Goal: Information Seeking & Learning: Find specific page/section

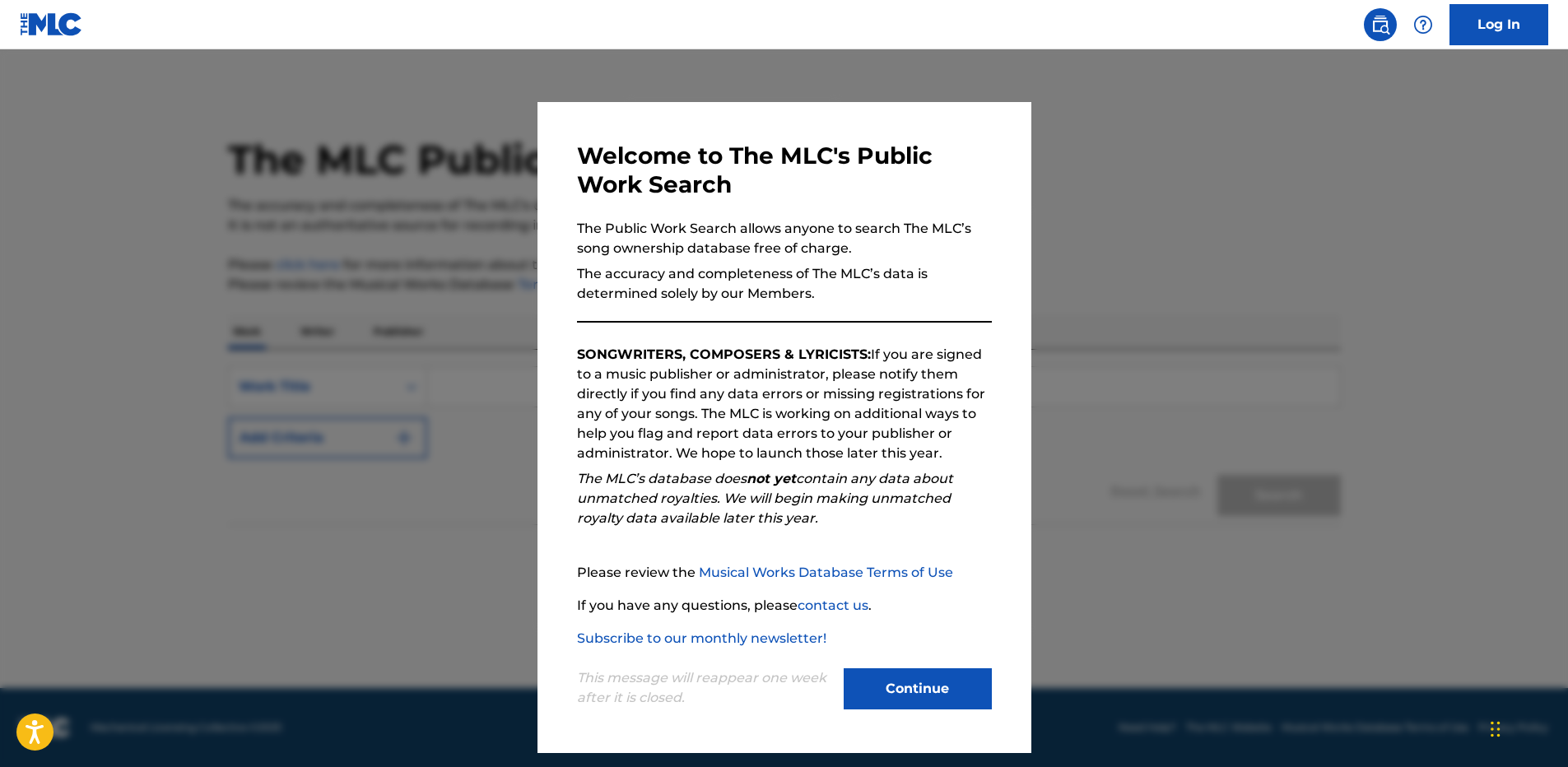
click at [863, 684] on button "Continue" at bounding box center [917, 689] width 148 height 42
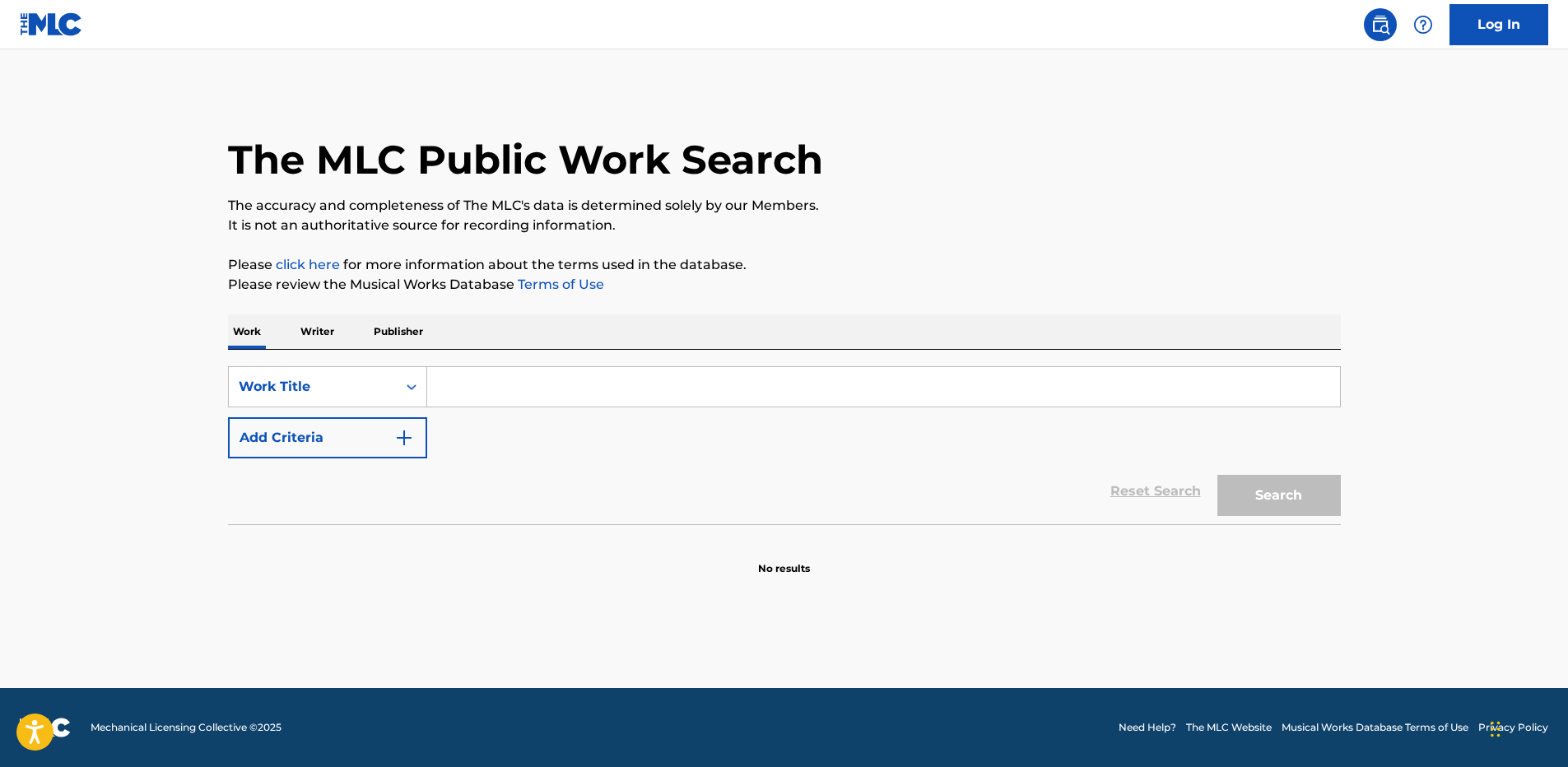
click at [572, 370] on input "Search Form" at bounding box center [883, 387] width 912 height 40
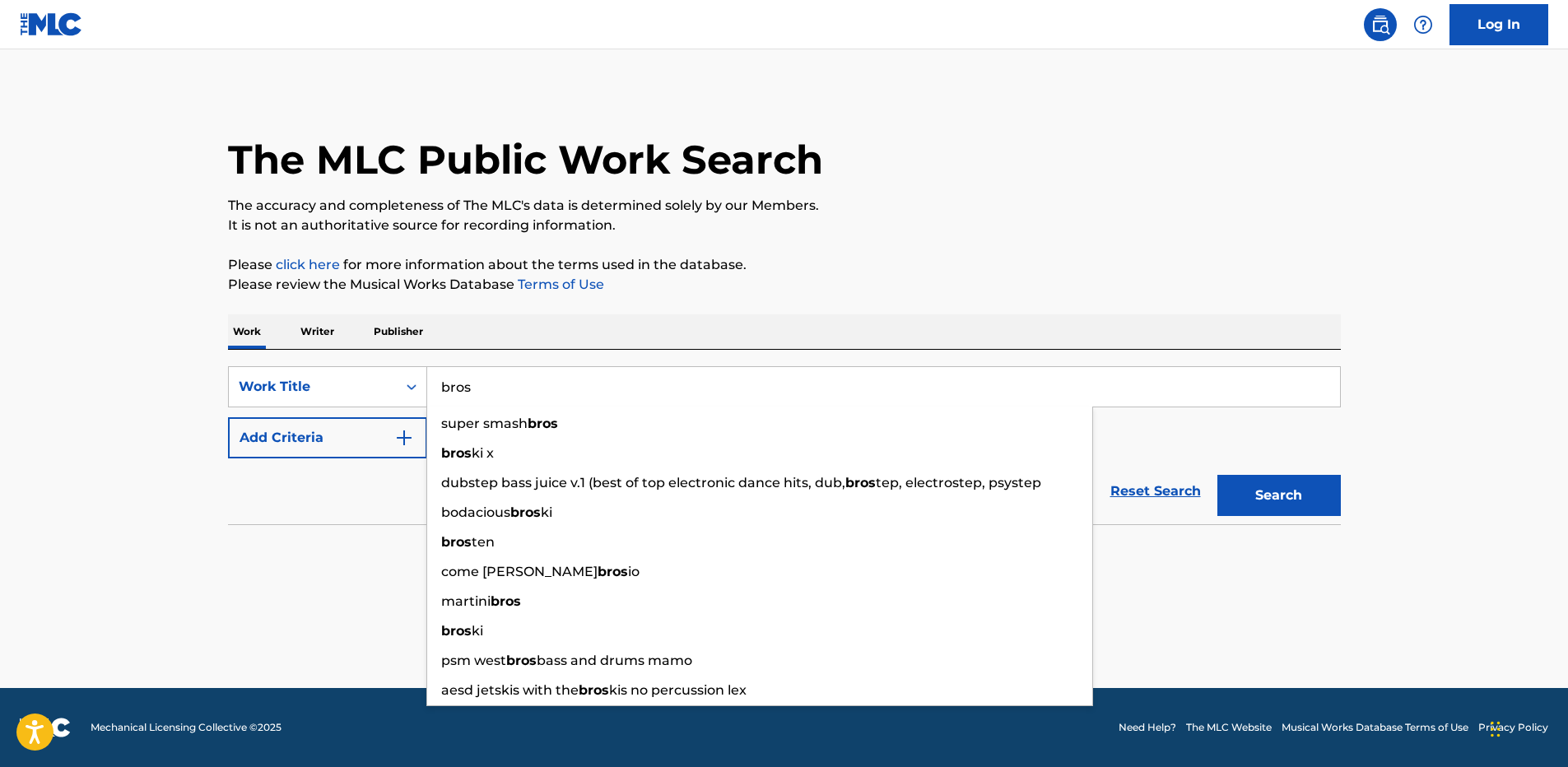
type input "bros"
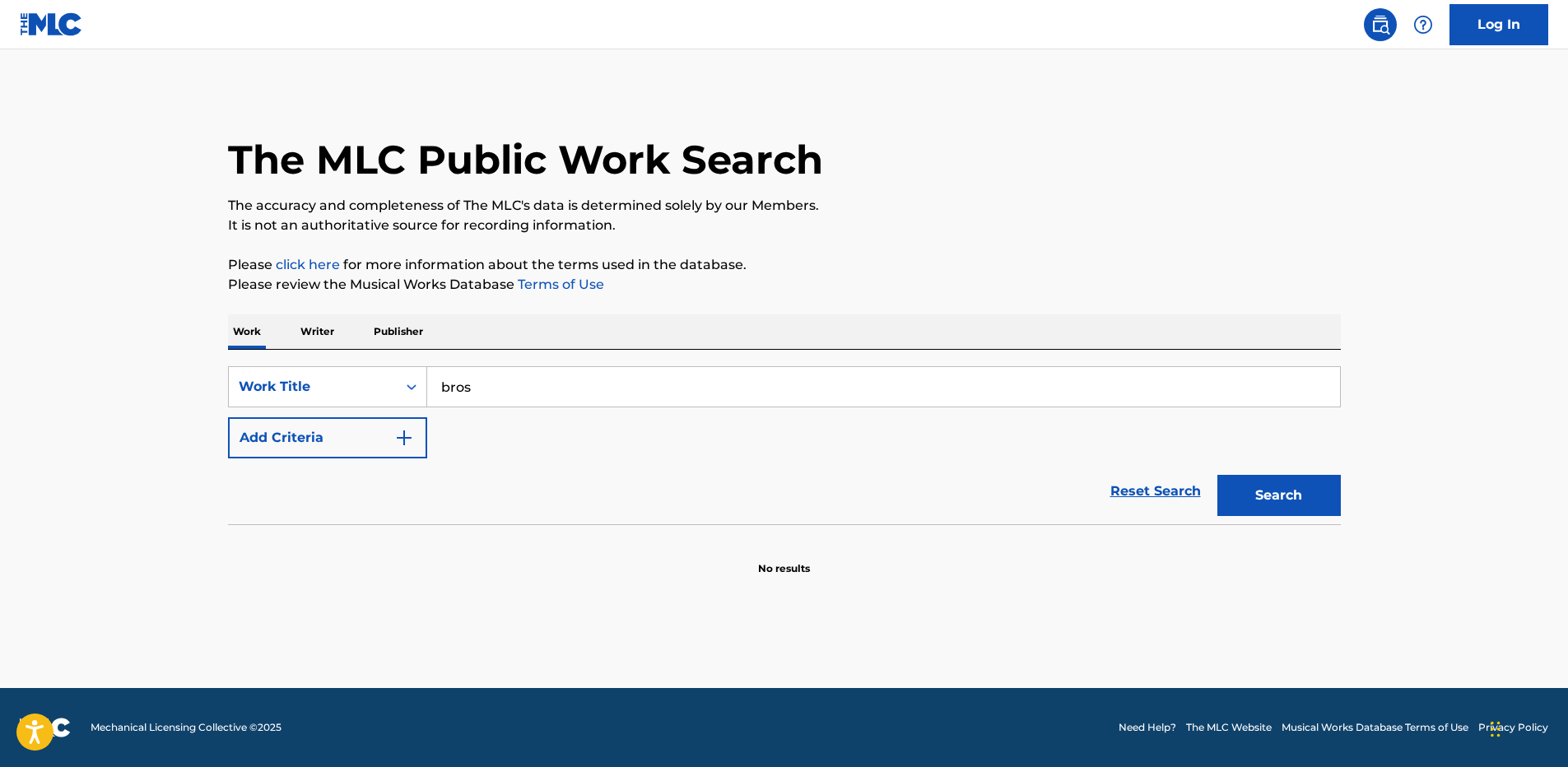
click at [330, 435] on button "Add Criteria" at bounding box center [327, 438] width 199 height 42
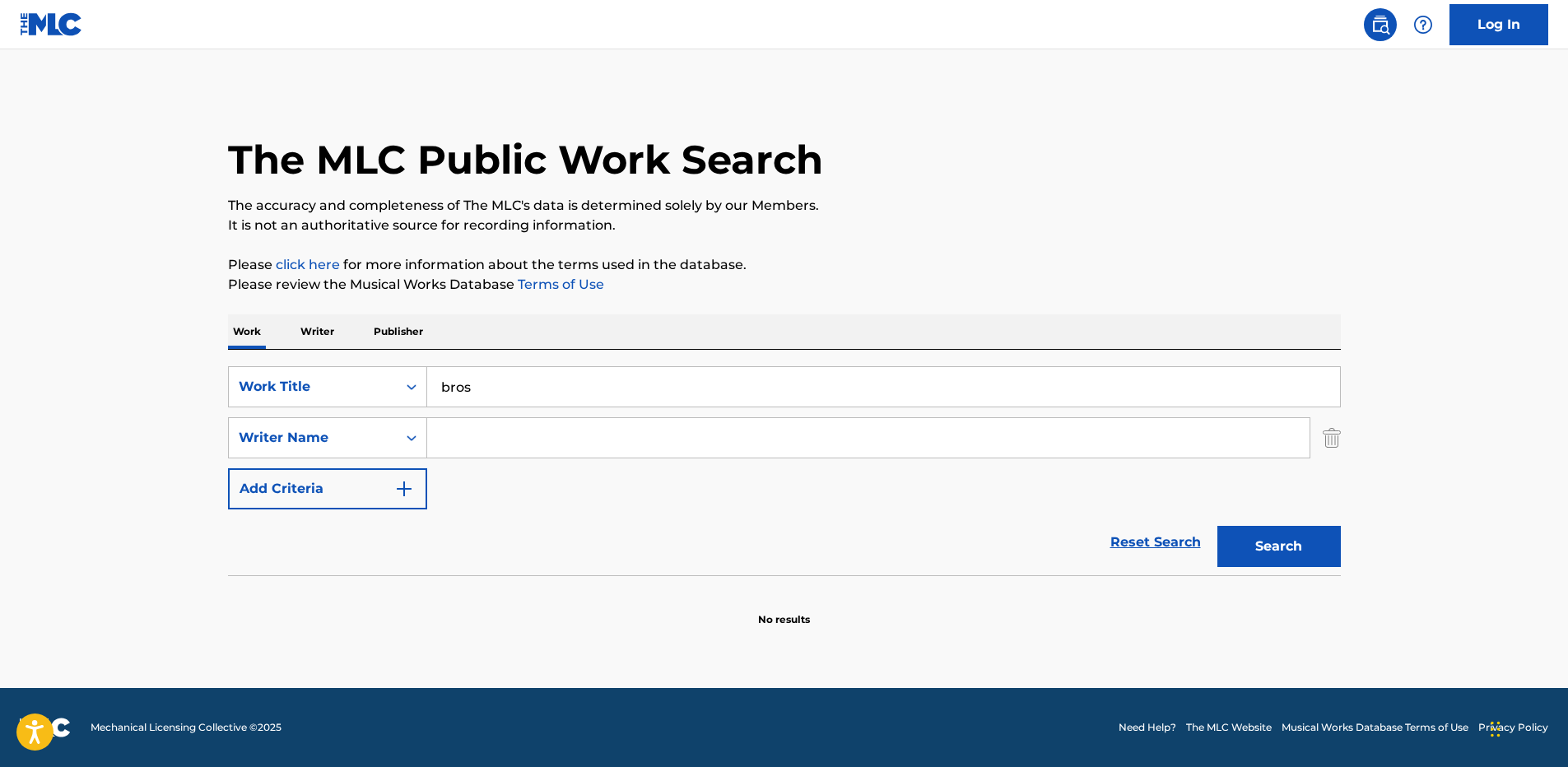
click at [448, 431] on input "Search Form" at bounding box center [868, 438] width 882 height 40
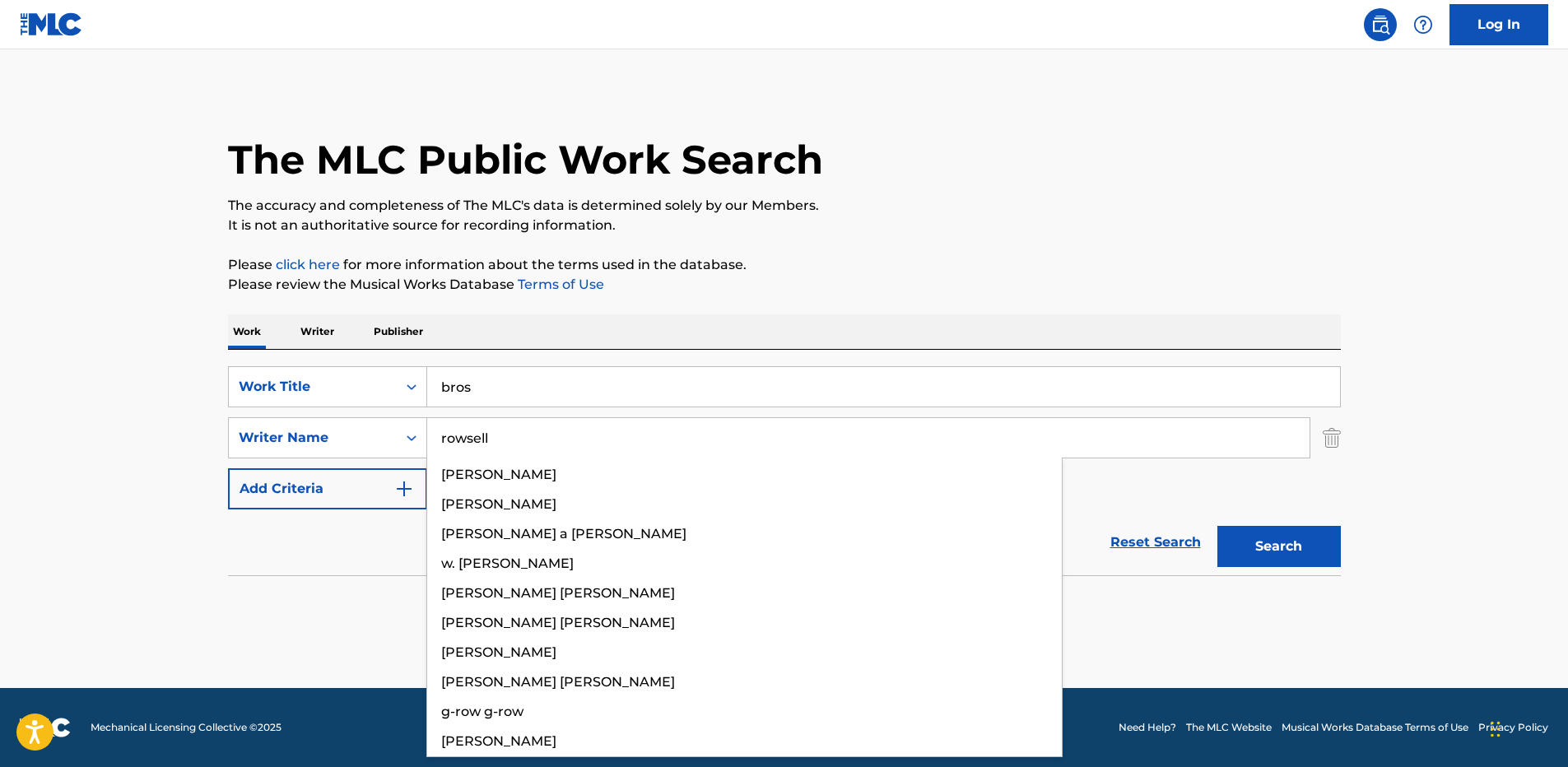
type input "rowsell"
click at [1217, 525] on button "Search" at bounding box center [1278, 546] width 124 height 42
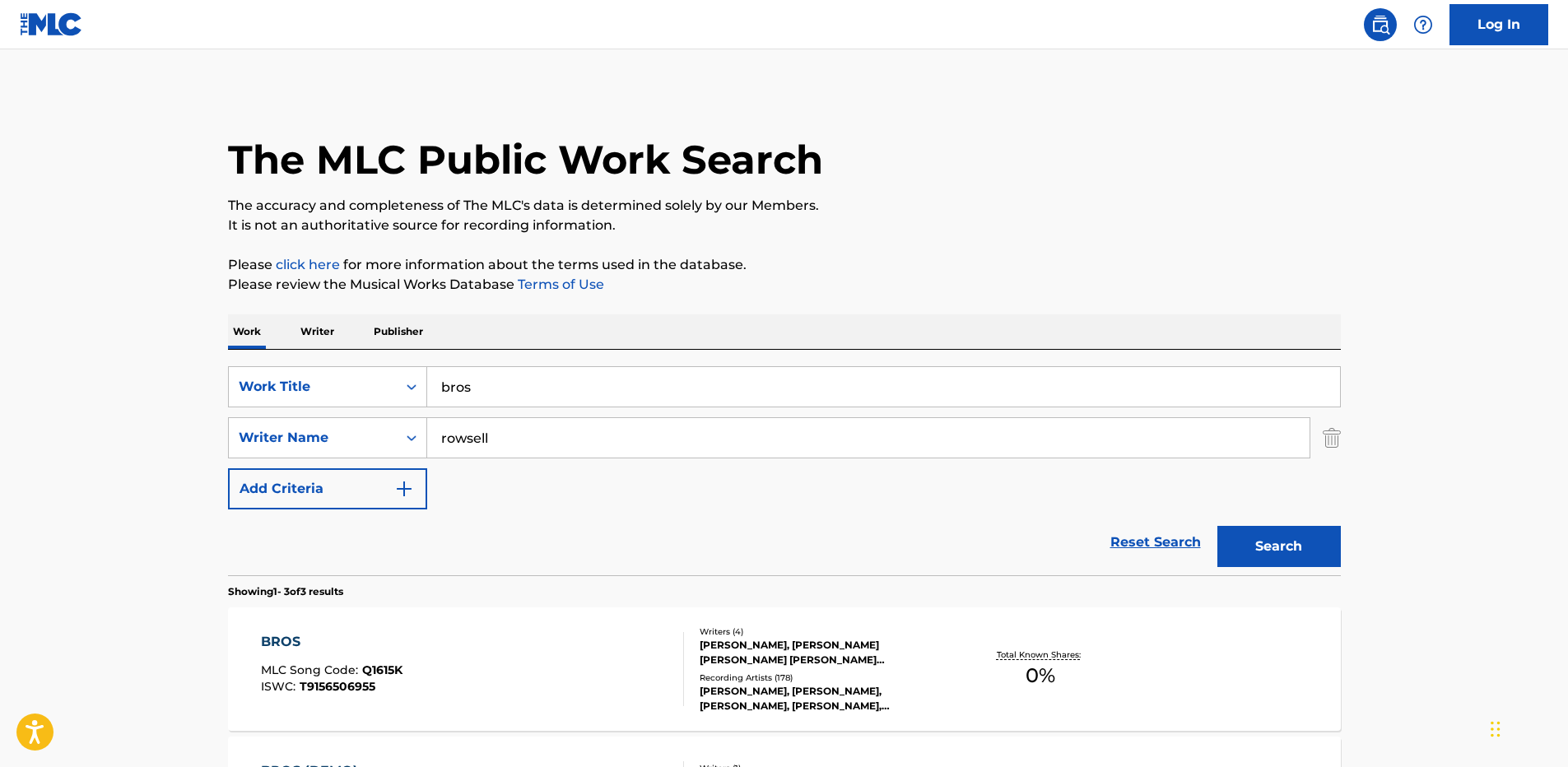
click at [286, 640] on div "BROS" at bounding box center [332, 642] width 142 height 20
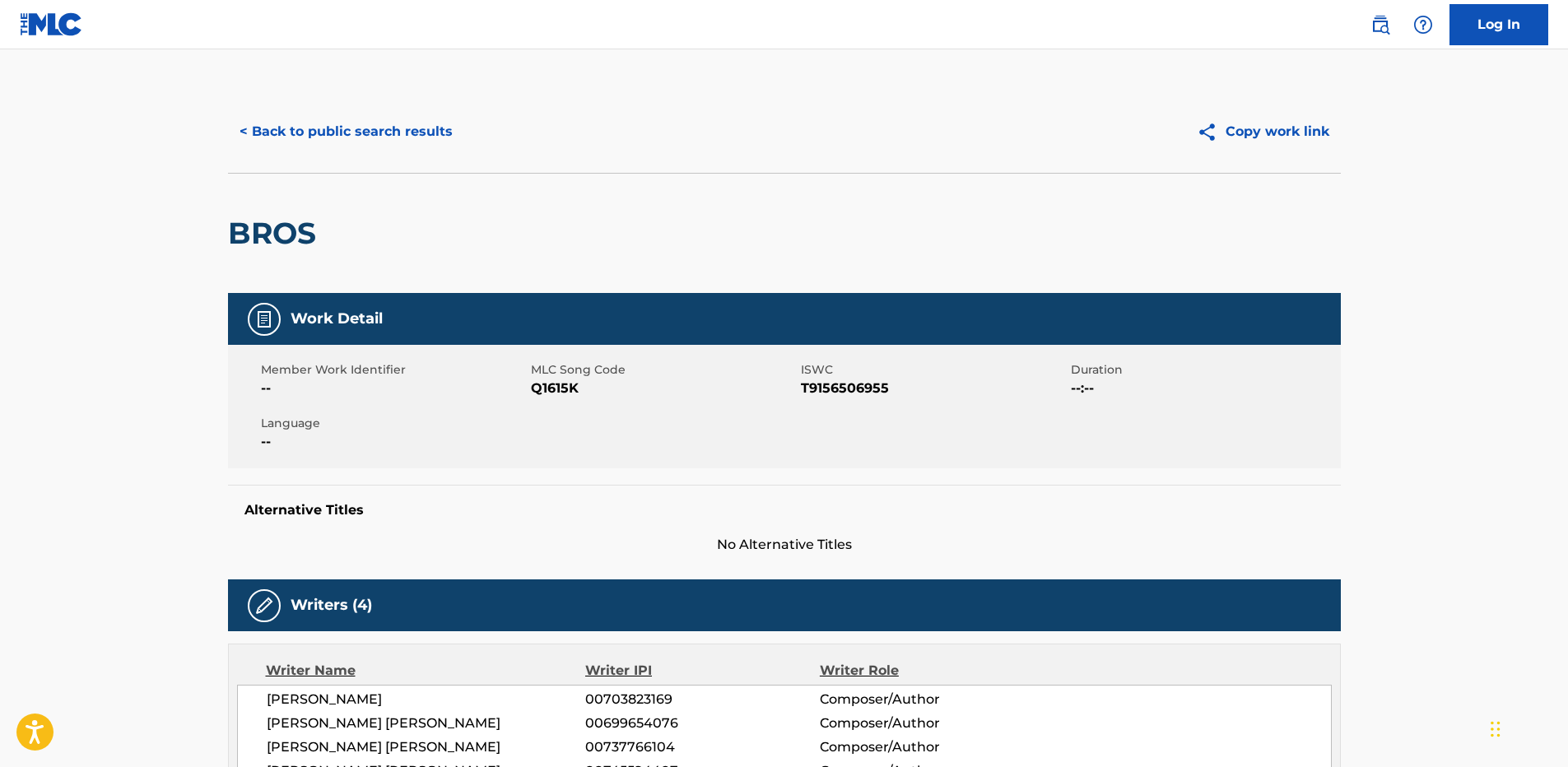
click at [358, 141] on button "< Back to public search results" at bounding box center [346, 132] width 236 height 42
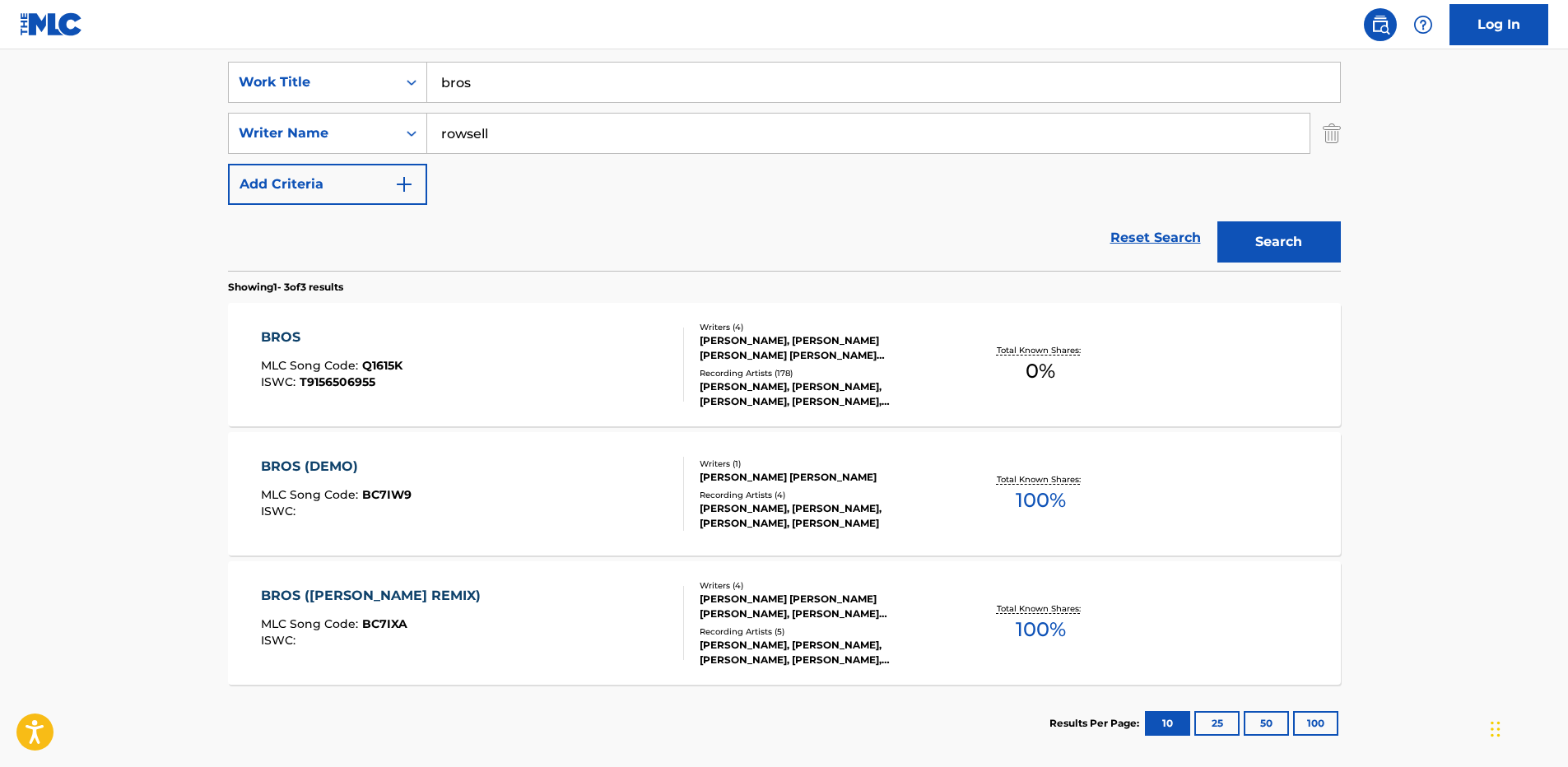
scroll to position [140, 0]
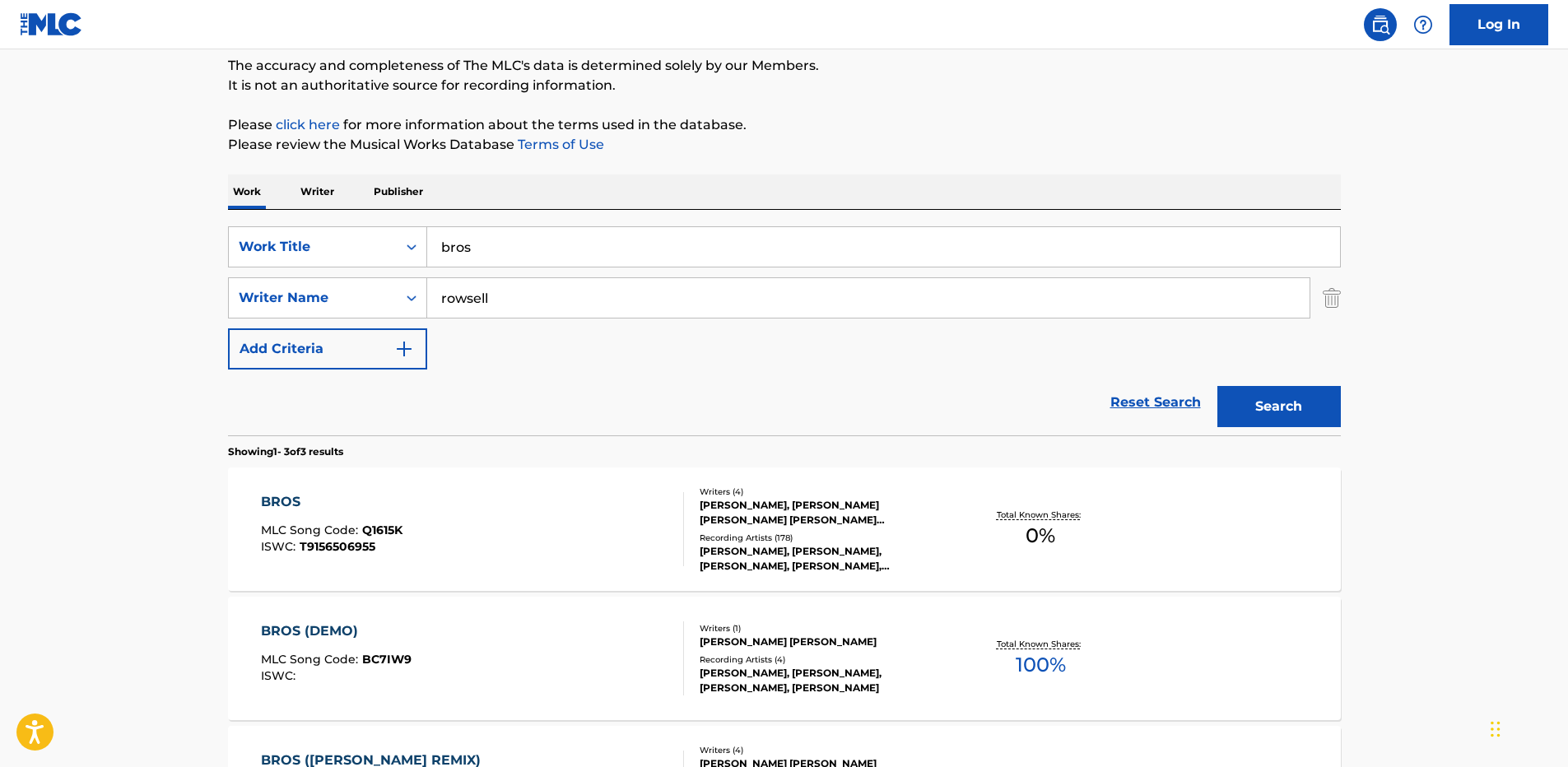
click at [528, 248] on input "bros" at bounding box center [883, 247] width 912 height 40
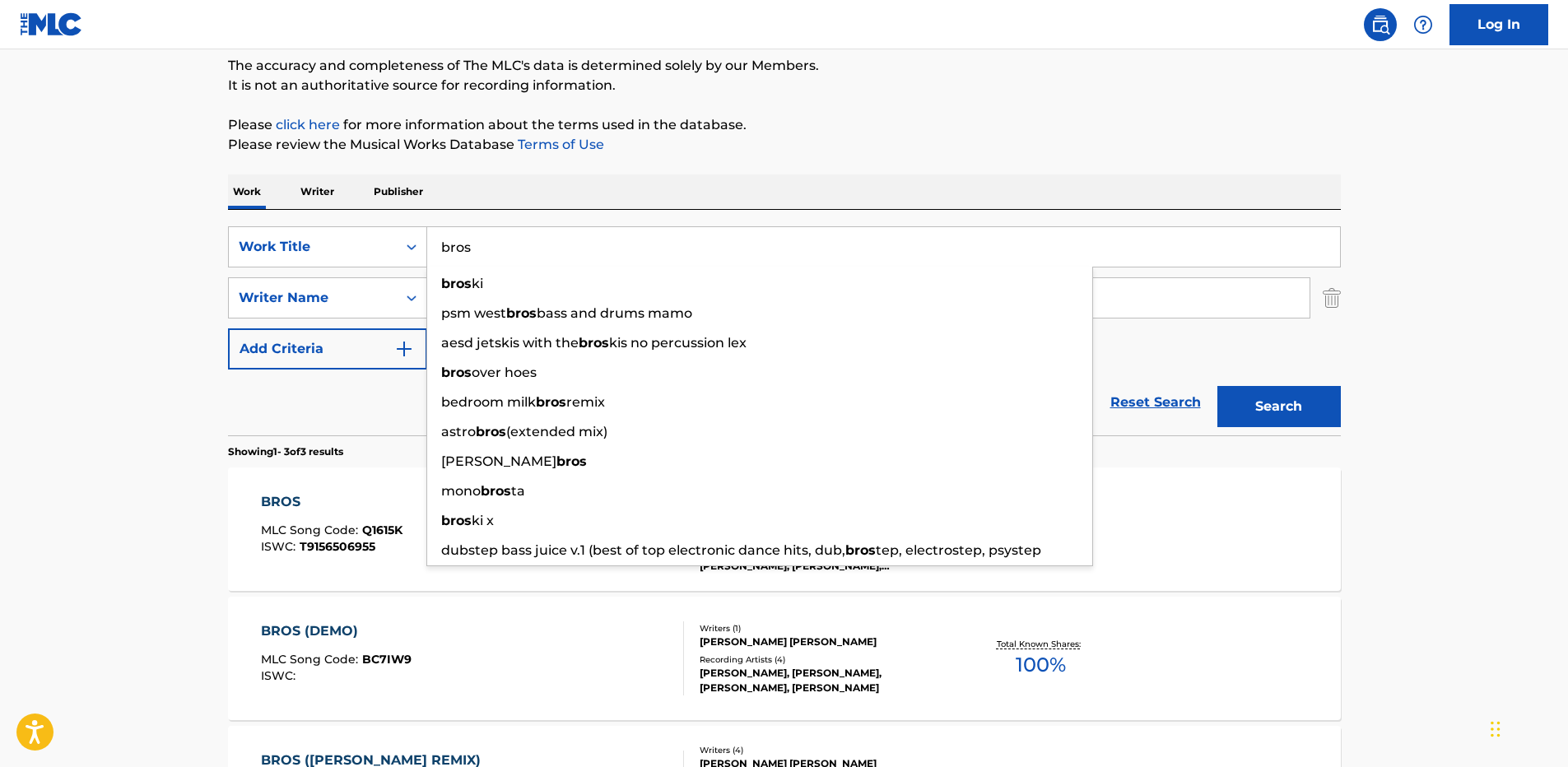
paste input ", The Last Man On Earth"
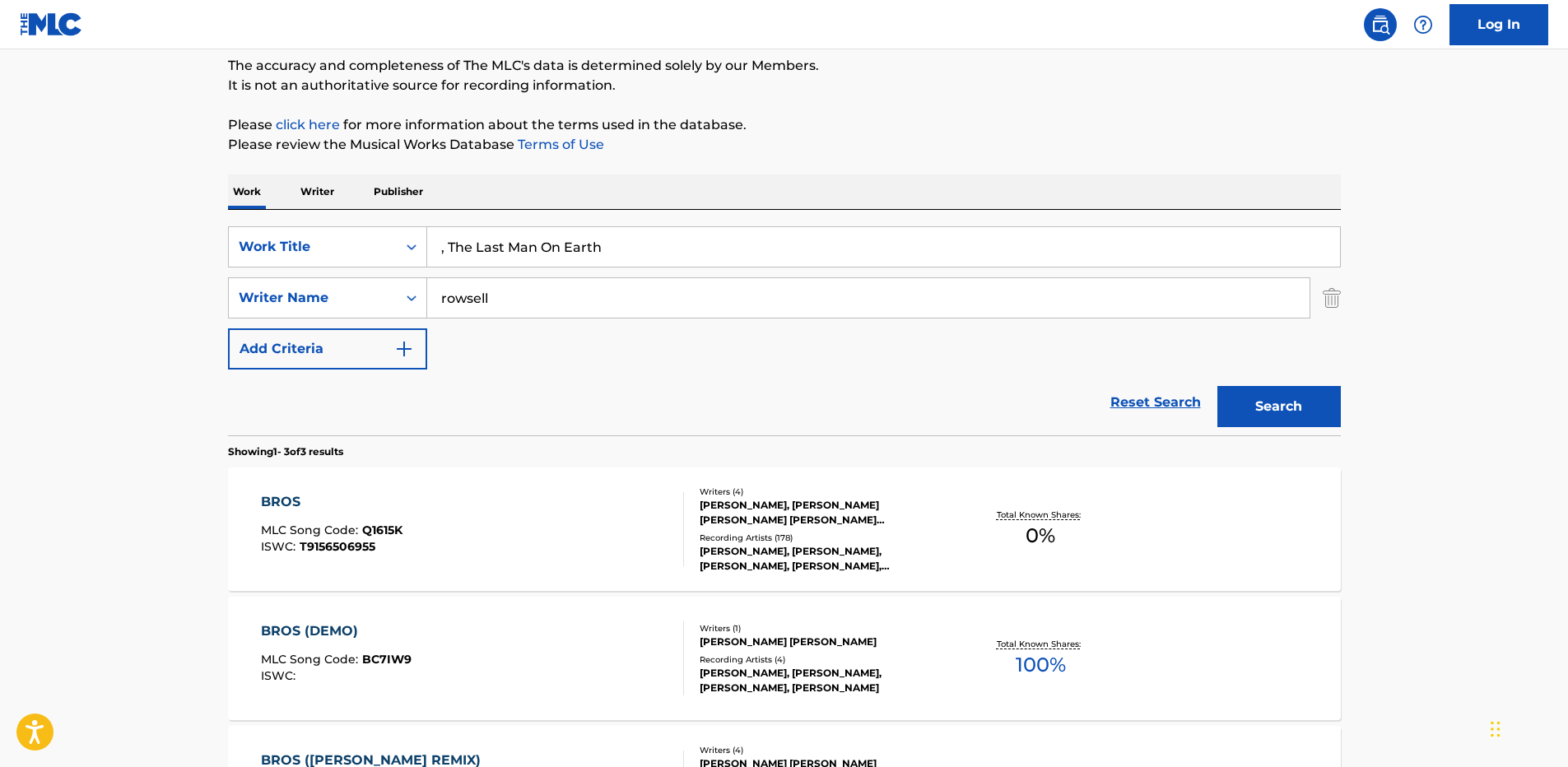
drag, startPoint x: 448, startPoint y: 247, endPoint x: 440, endPoint y: 248, distance: 8.1
click at [440, 248] on input ", The Last Man On Earth" at bounding box center [883, 247] width 912 height 40
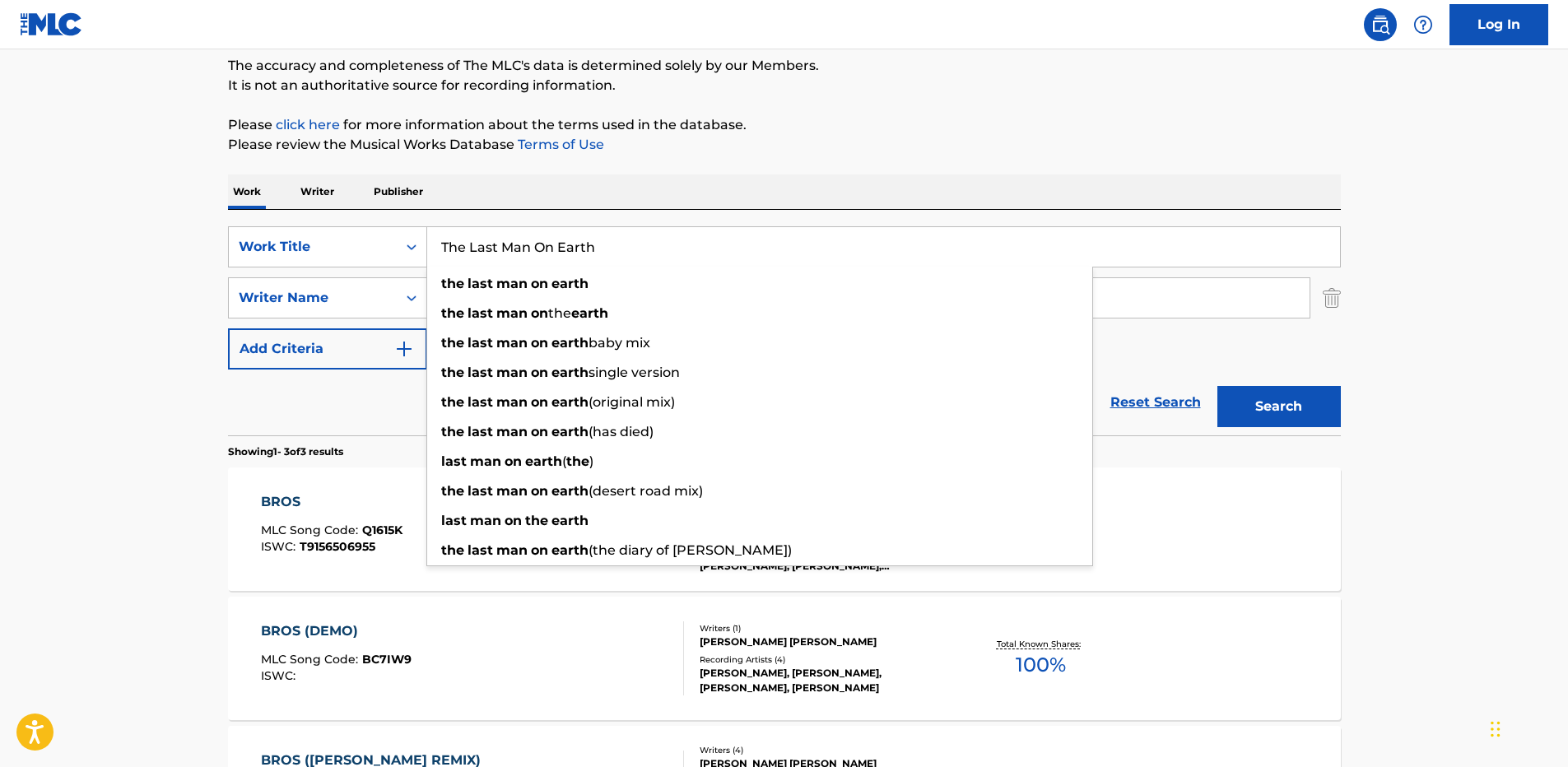
type input "The Last Man On Earth"
click at [1260, 406] on button "Search" at bounding box center [1278, 407] width 124 height 42
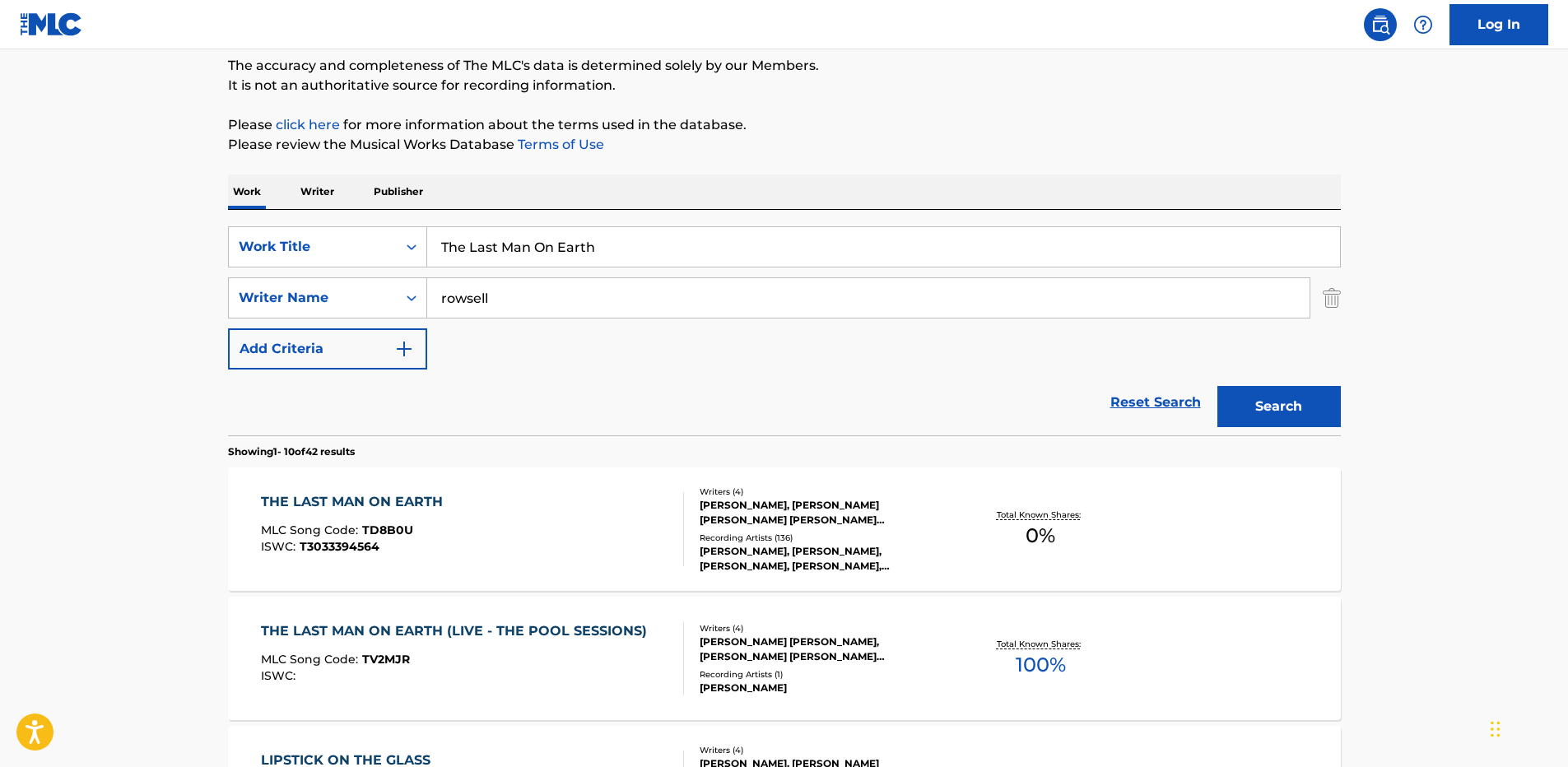
click at [428, 496] on div "THE LAST MAN ON EARTH" at bounding box center [357, 502] width 191 height 20
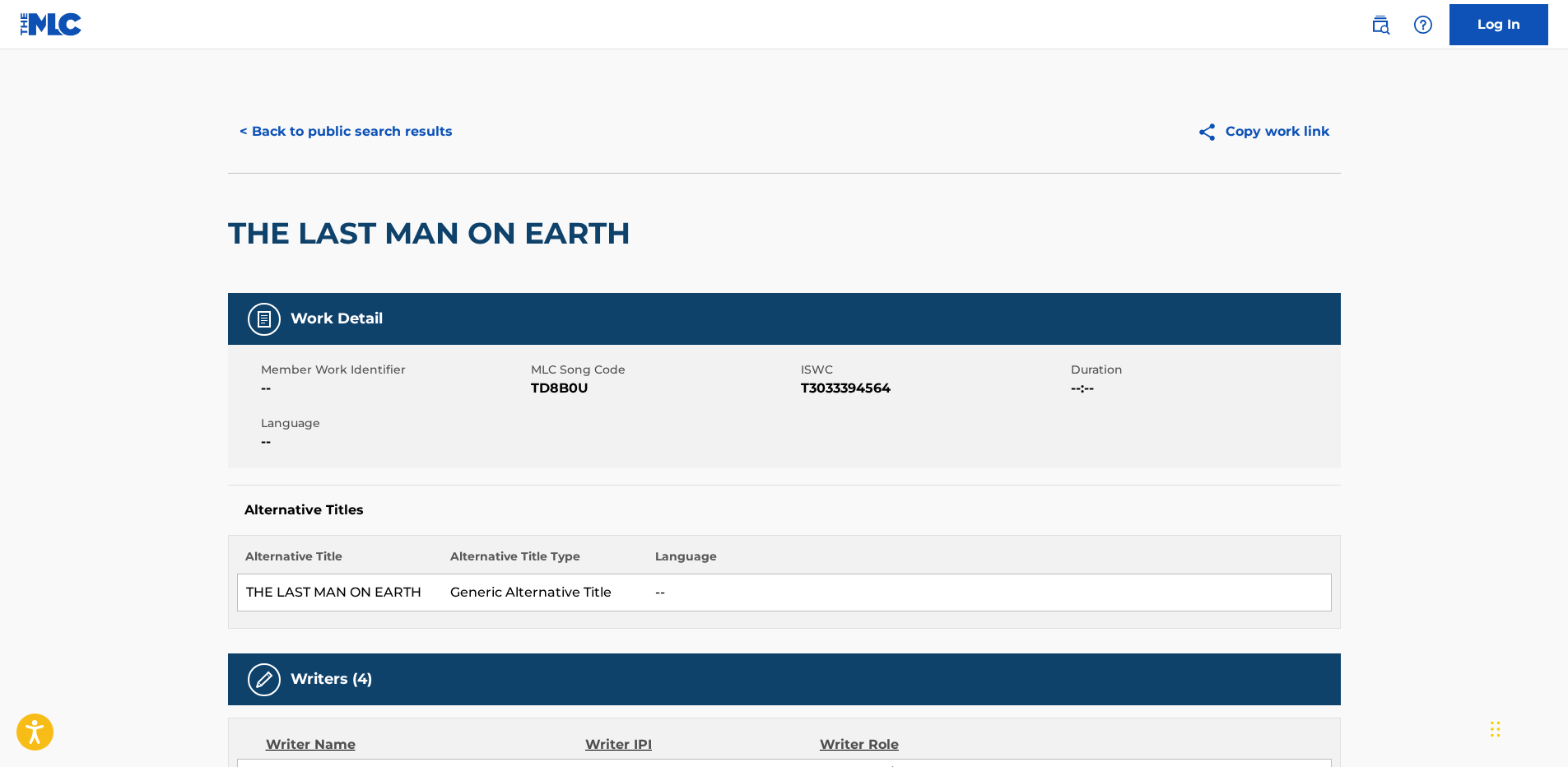
click at [394, 120] on button "< Back to public search results" at bounding box center [346, 132] width 236 height 42
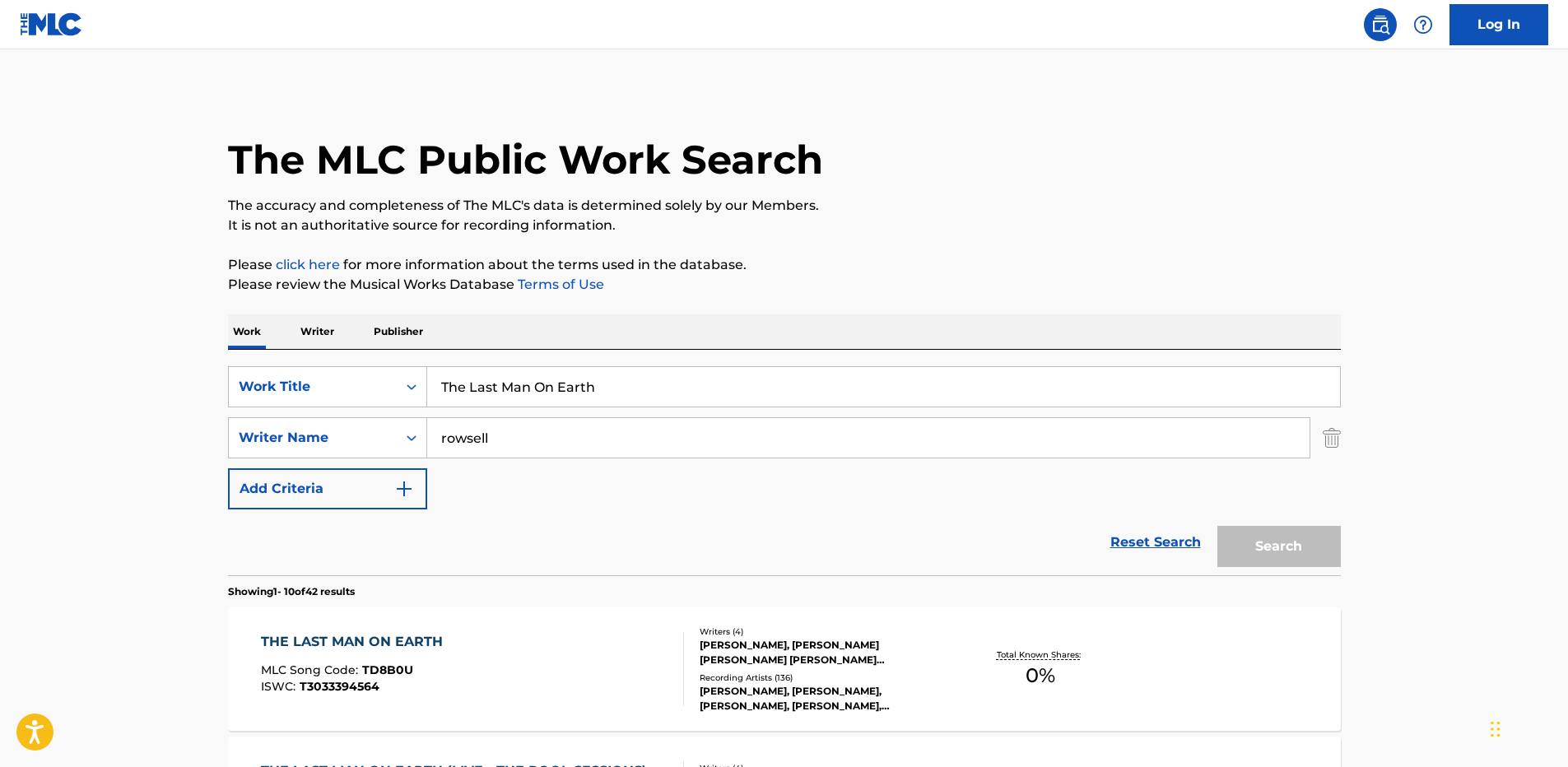
scroll to position [140, 0]
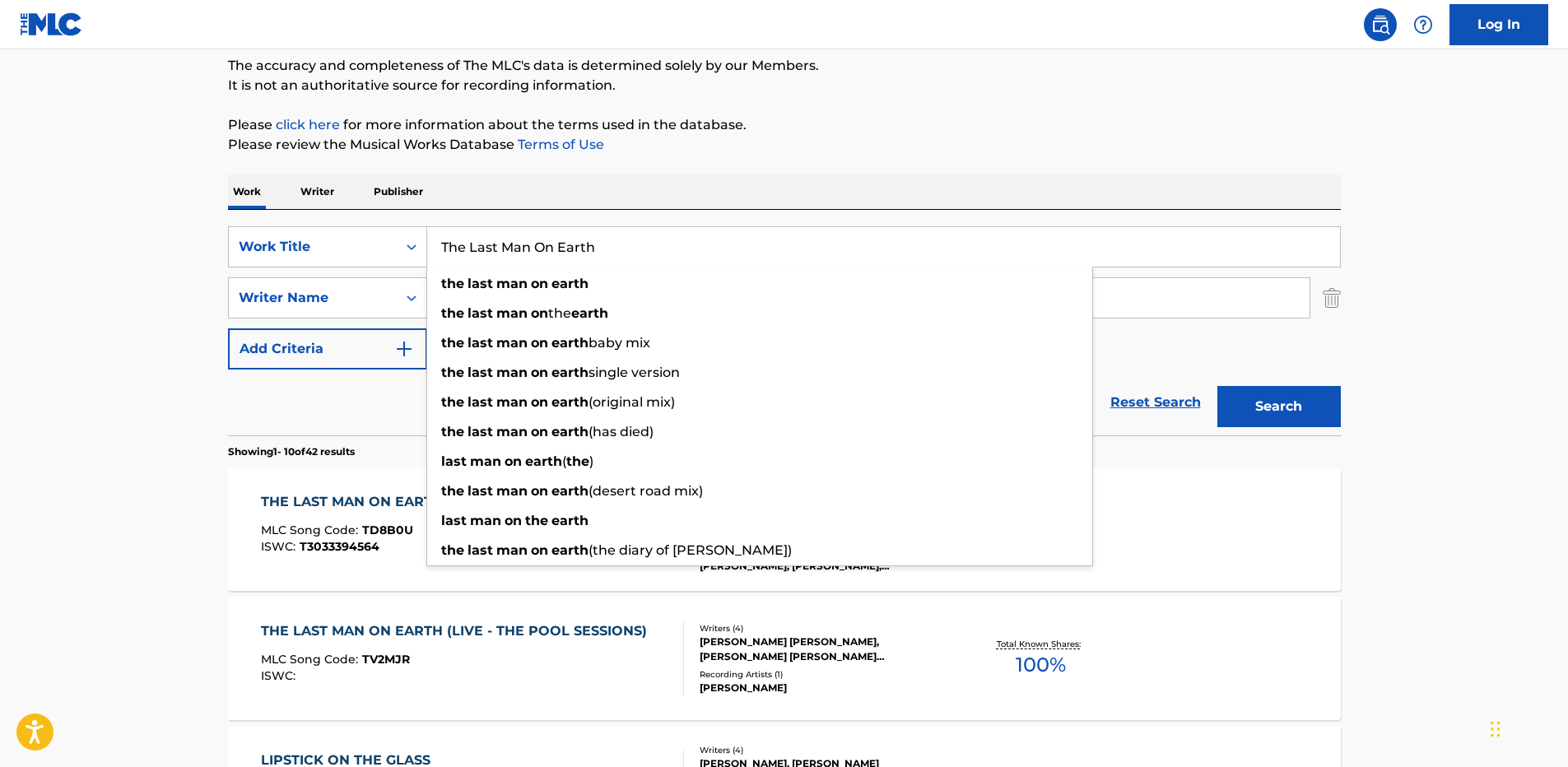
drag, startPoint x: 648, startPoint y: 253, endPoint x: 436, endPoint y: 249, distance: 212.0
click at [434, 249] on input "The Last Man On Earth" at bounding box center [883, 247] width 912 height 40
paste input "How Can I Make It Ok"
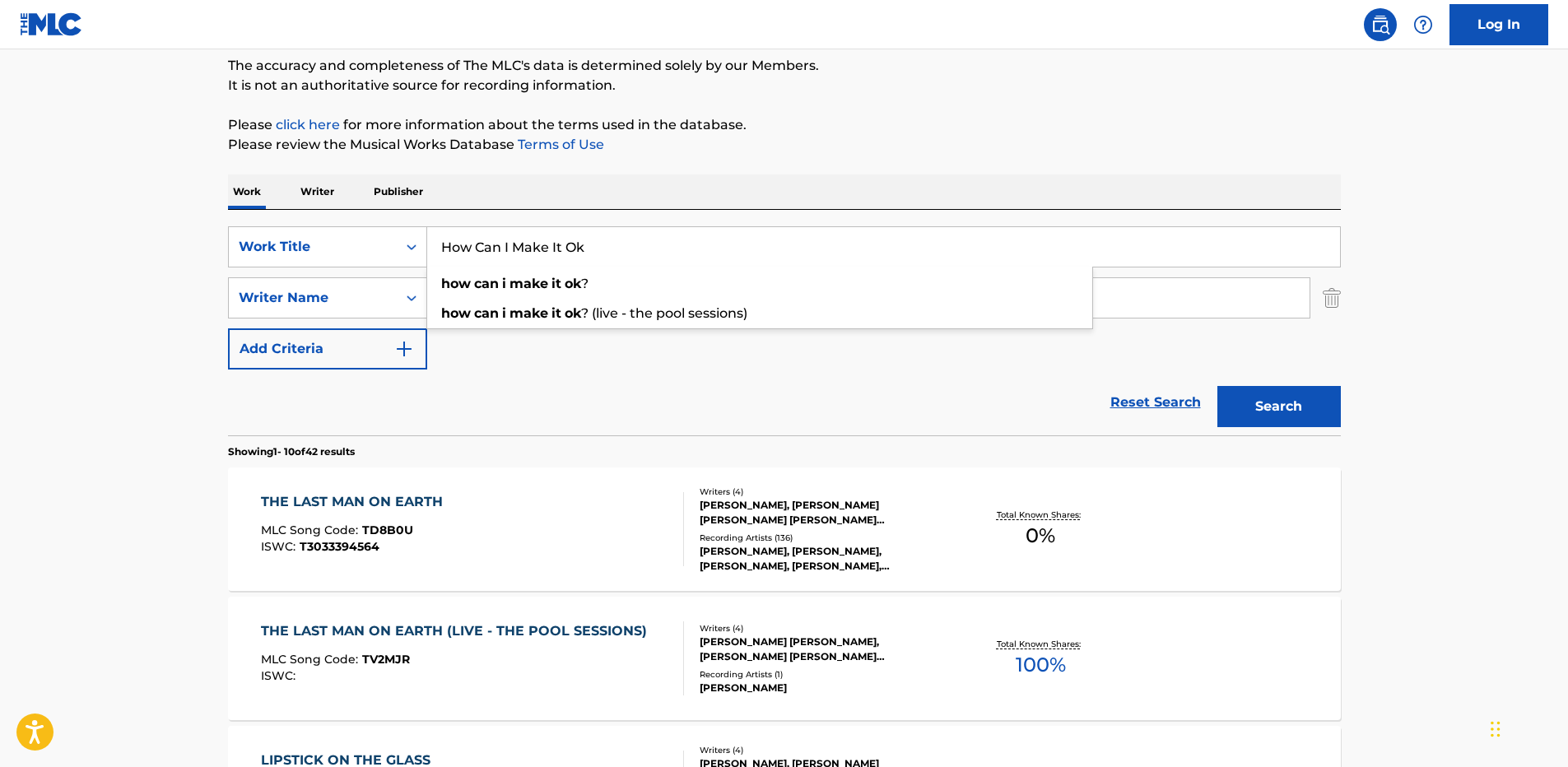
type input "How Can I Make It Ok"
click at [1248, 391] on button "Search" at bounding box center [1278, 407] width 124 height 42
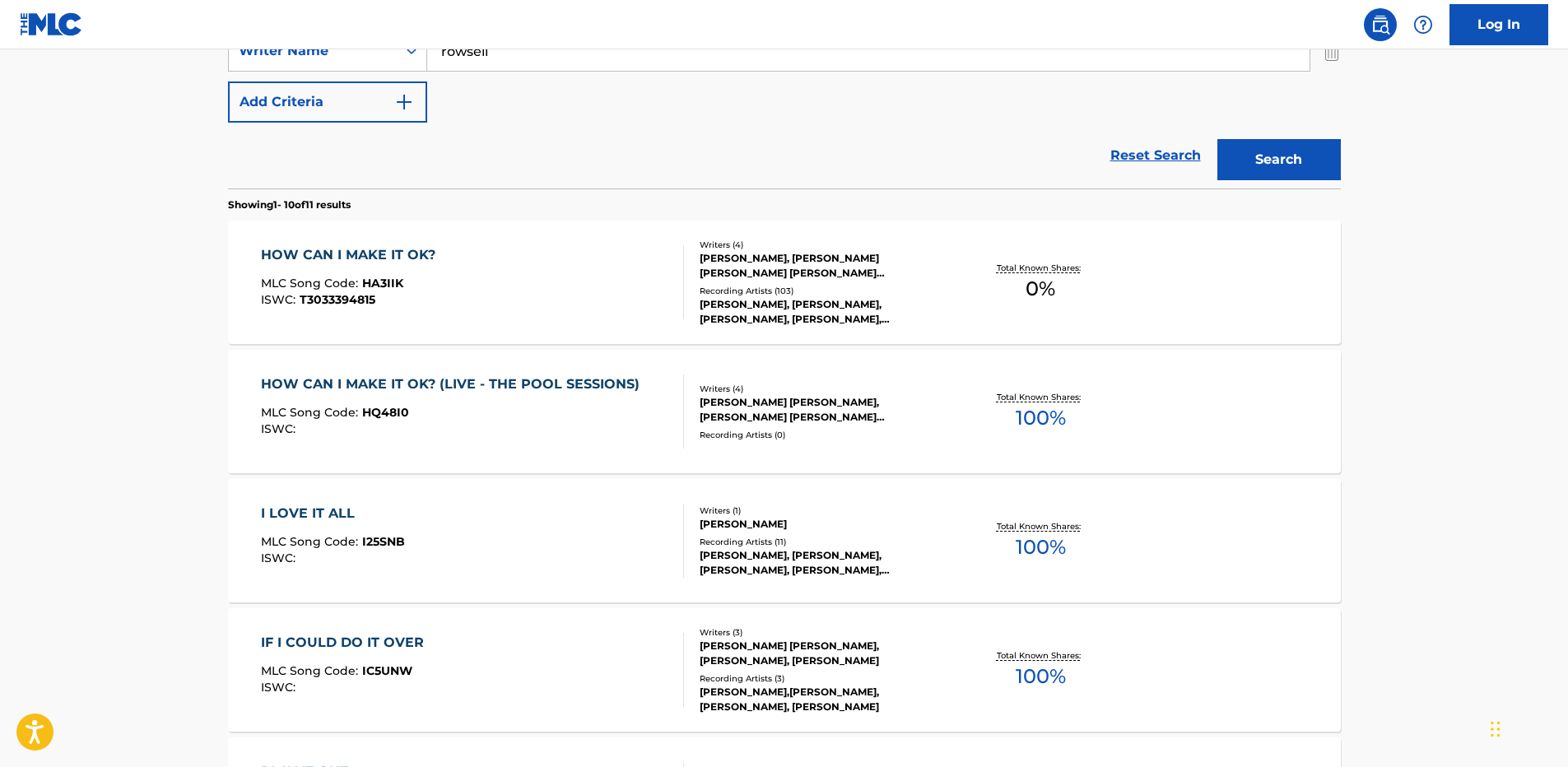
scroll to position [305, 0]
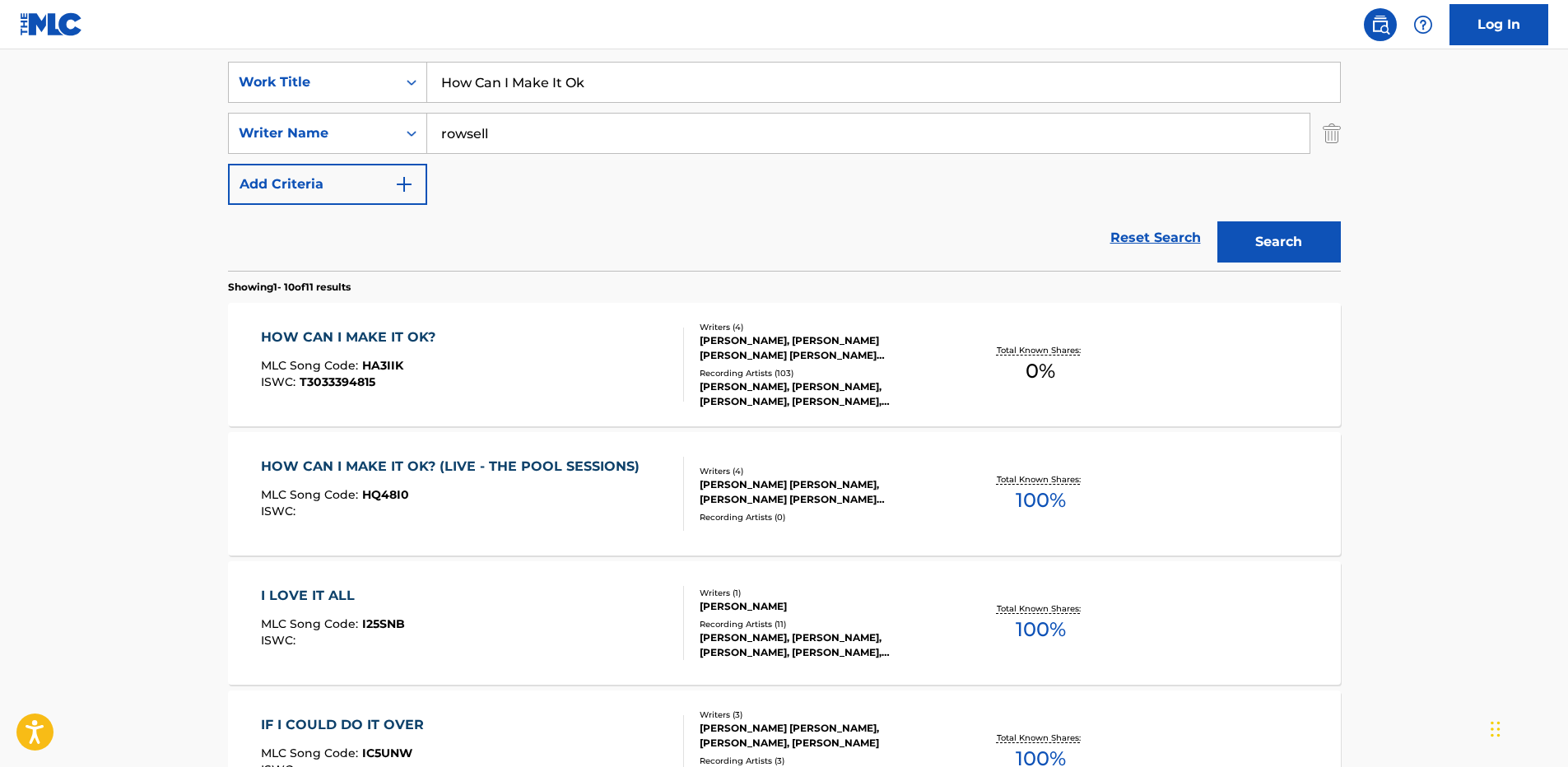
click at [265, 338] on div "HOW CAN I MAKE IT OK?" at bounding box center [353, 337] width 183 height 20
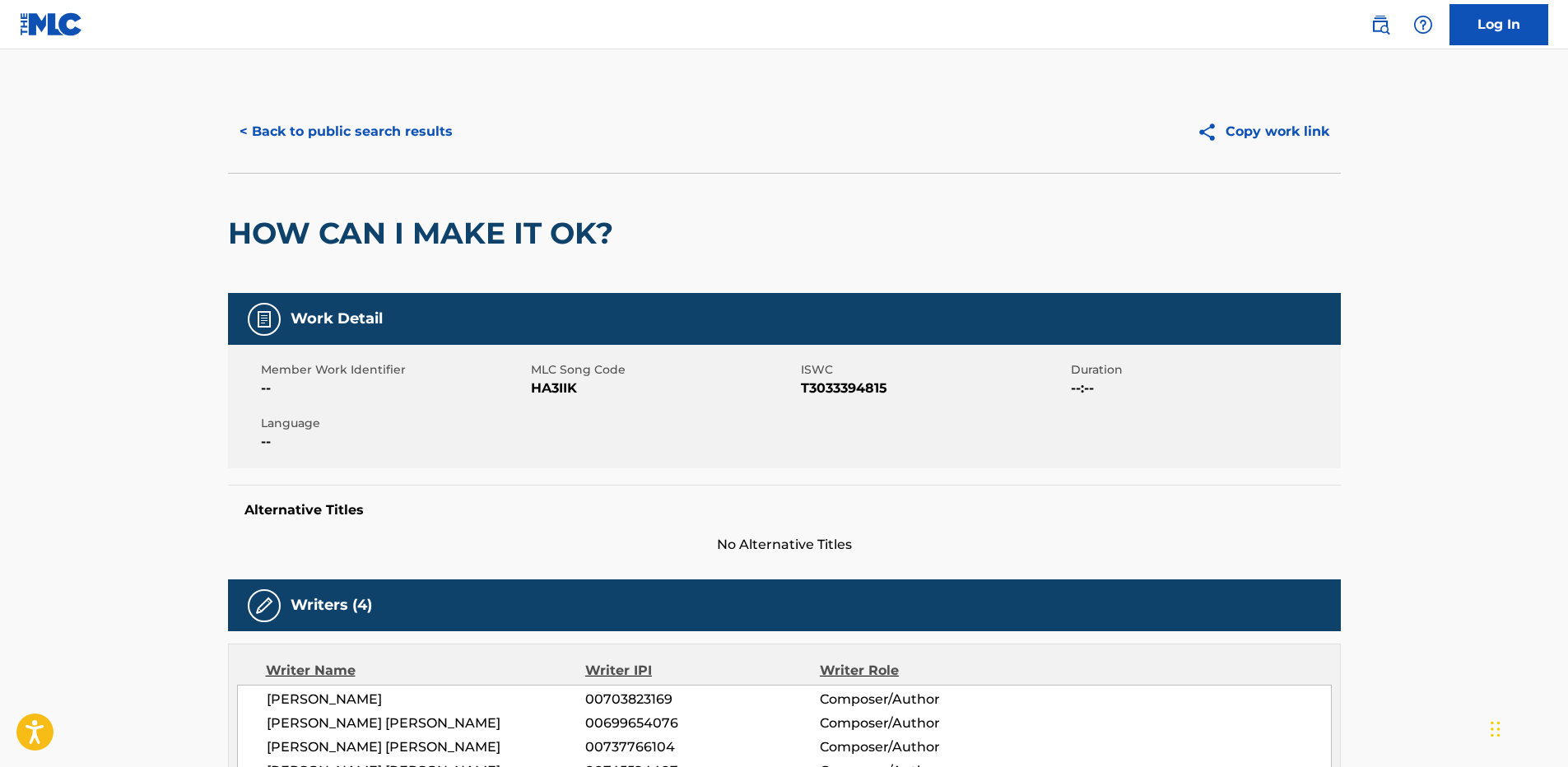
scroll to position [329, 0]
